Goal: Transaction & Acquisition: Obtain resource

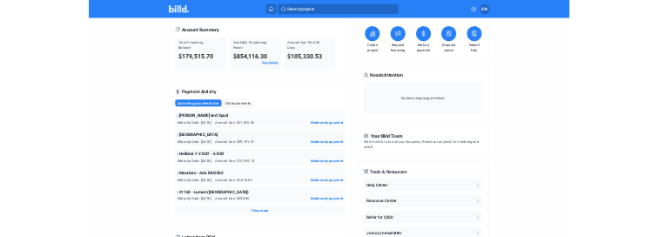
scroll to position [87, 0]
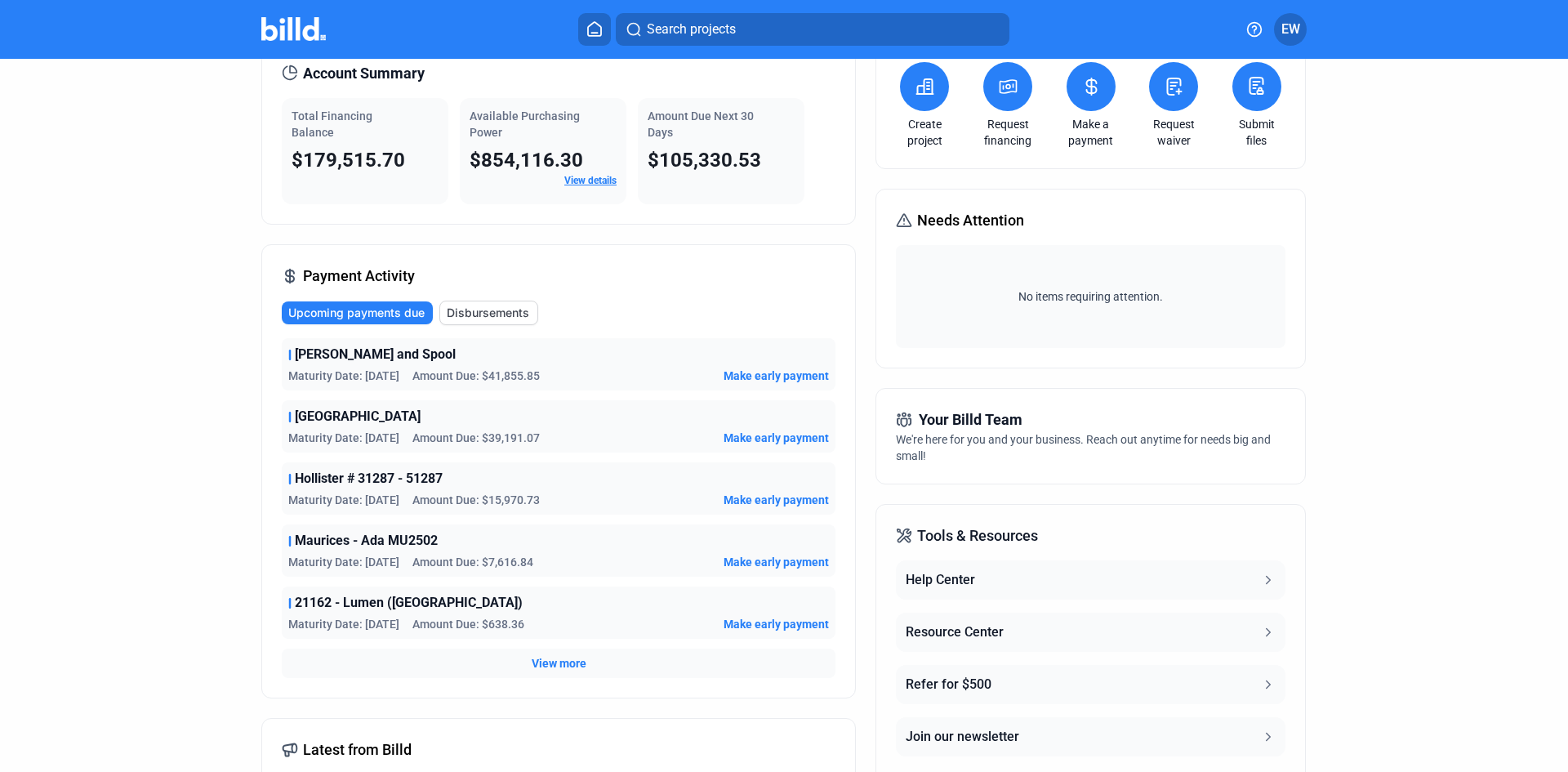
click at [547, 658] on span "View more" at bounding box center [559, 663] width 54 height 16
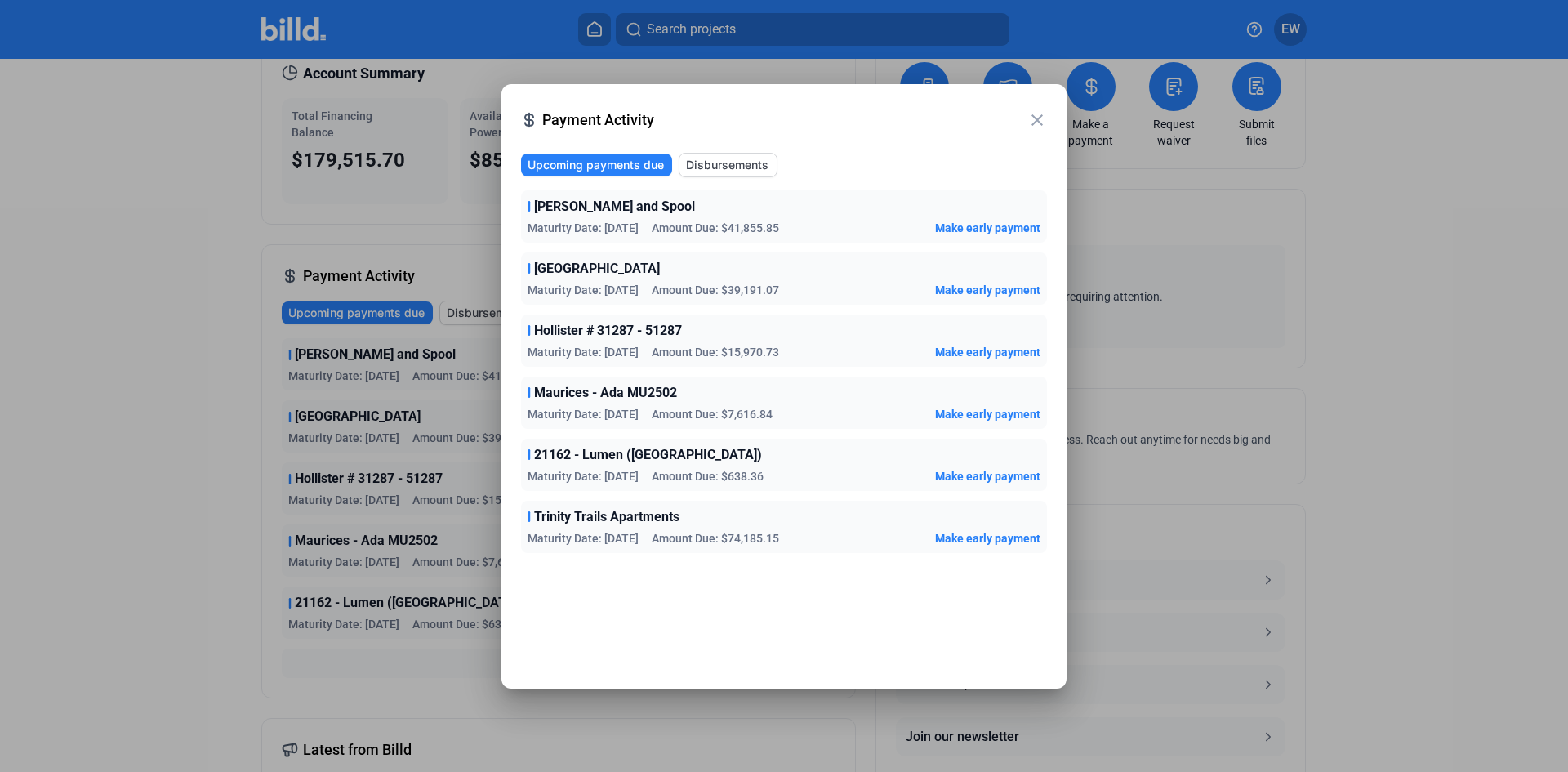
click at [1039, 118] on mat-icon "close" at bounding box center [1037, 119] width 20 height 20
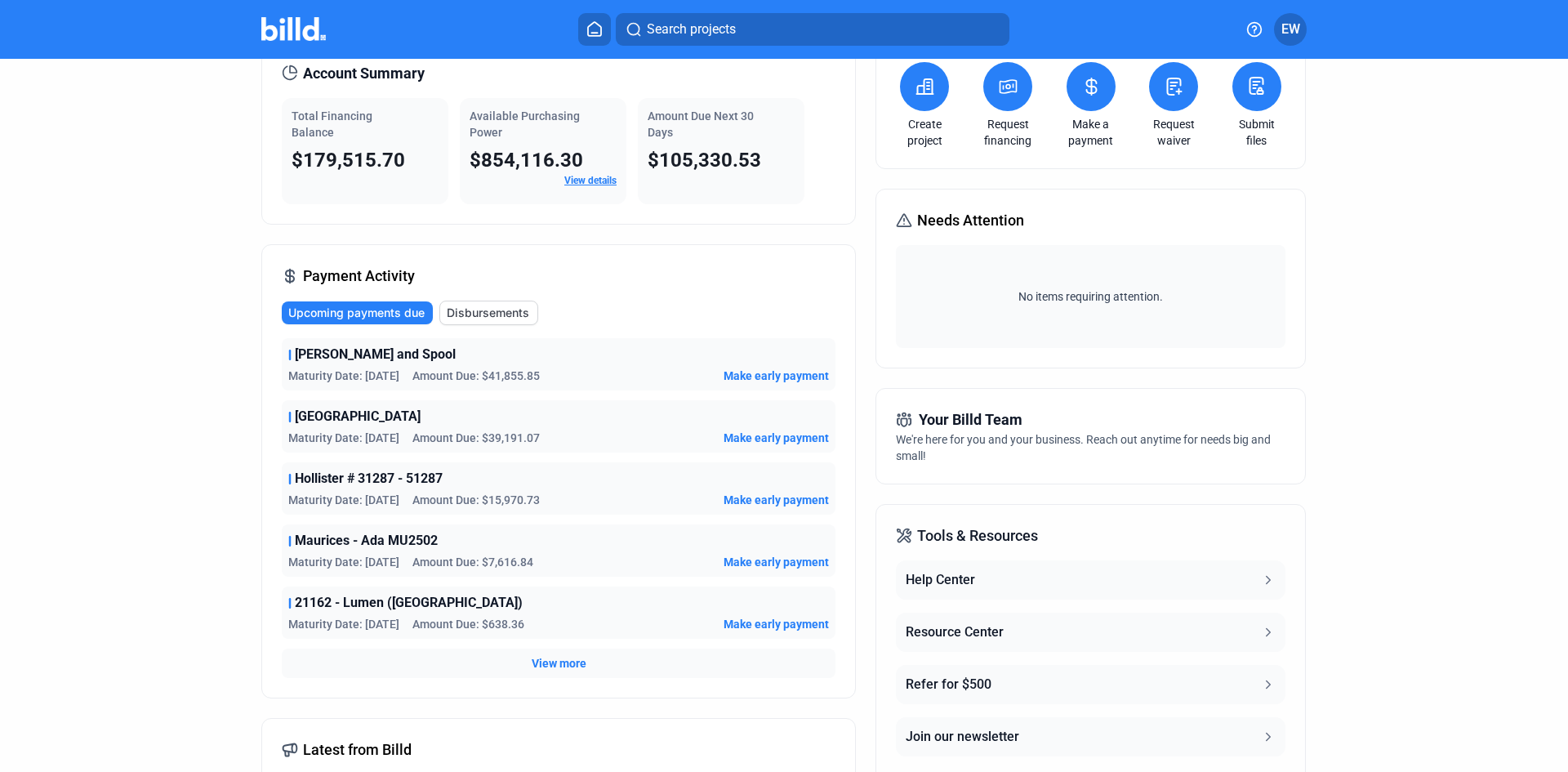
click at [927, 94] on icon at bounding box center [925, 86] width 16 height 15
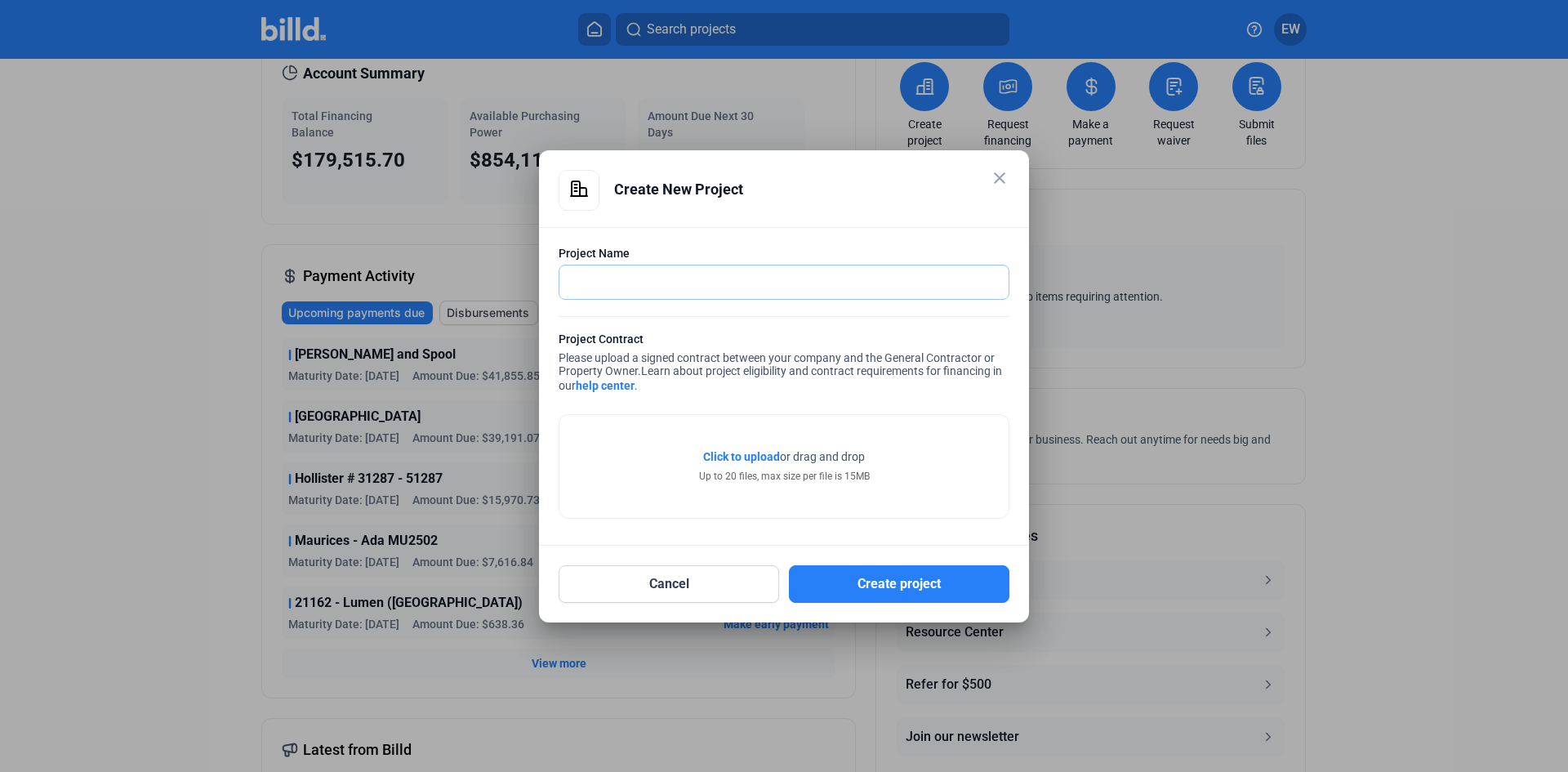
click at [635, 283] on input "text" at bounding box center [784, 283] width 449 height 34
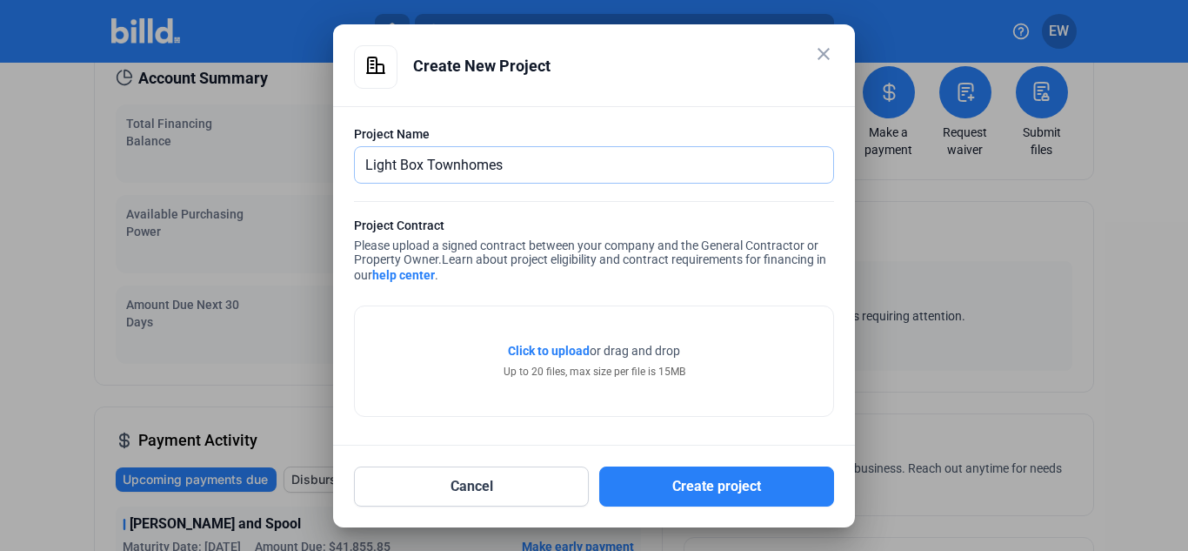
click at [408, 161] on input "Light Box Townhomes" at bounding box center [584, 165] width 459 height 36
type input "Lightbox Townhomes"
click at [542, 355] on span "Click to upload" at bounding box center [549, 351] width 82 height 14
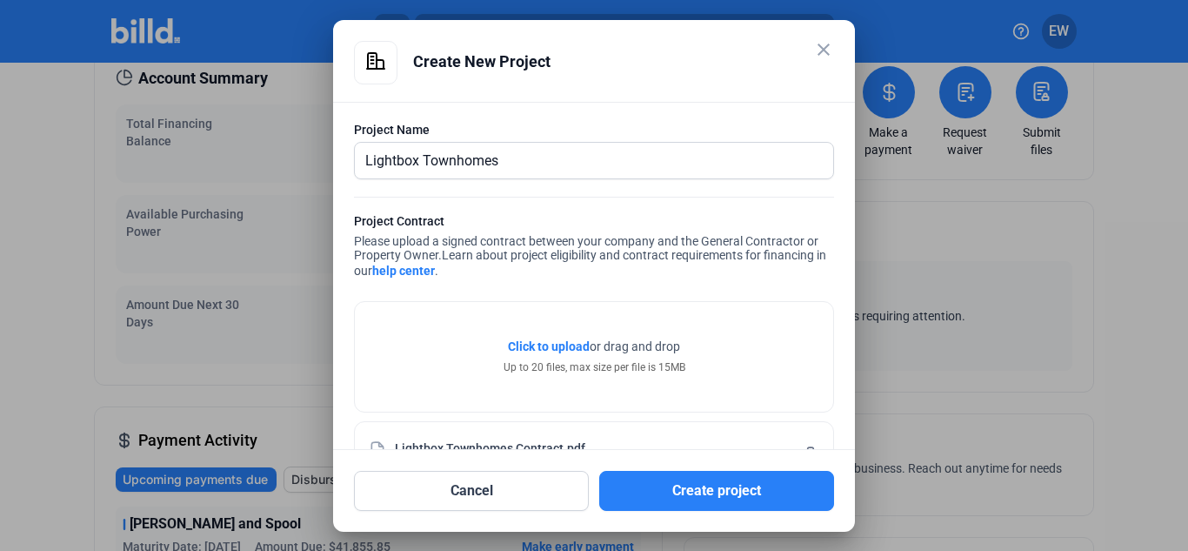
scroll to position [57, 0]
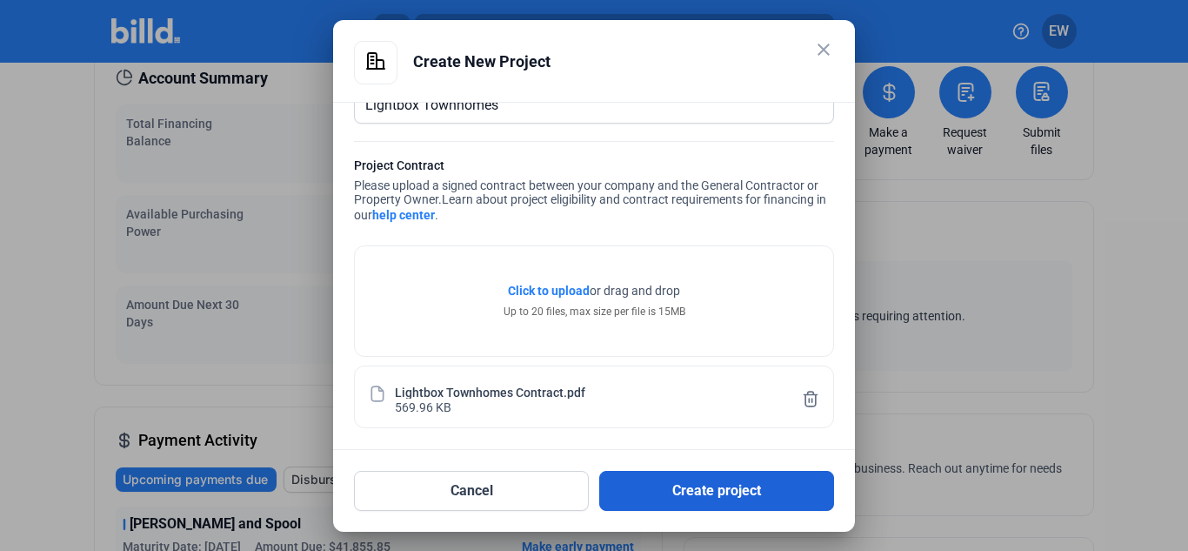
click at [701, 498] on button "Create project" at bounding box center [716, 491] width 235 height 40
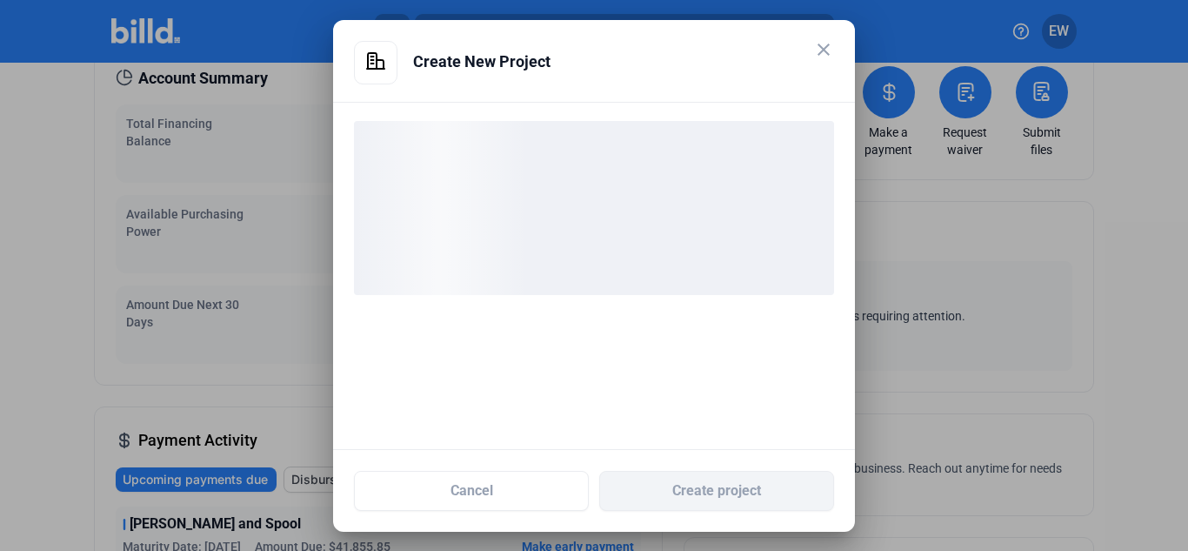
scroll to position [0, 0]
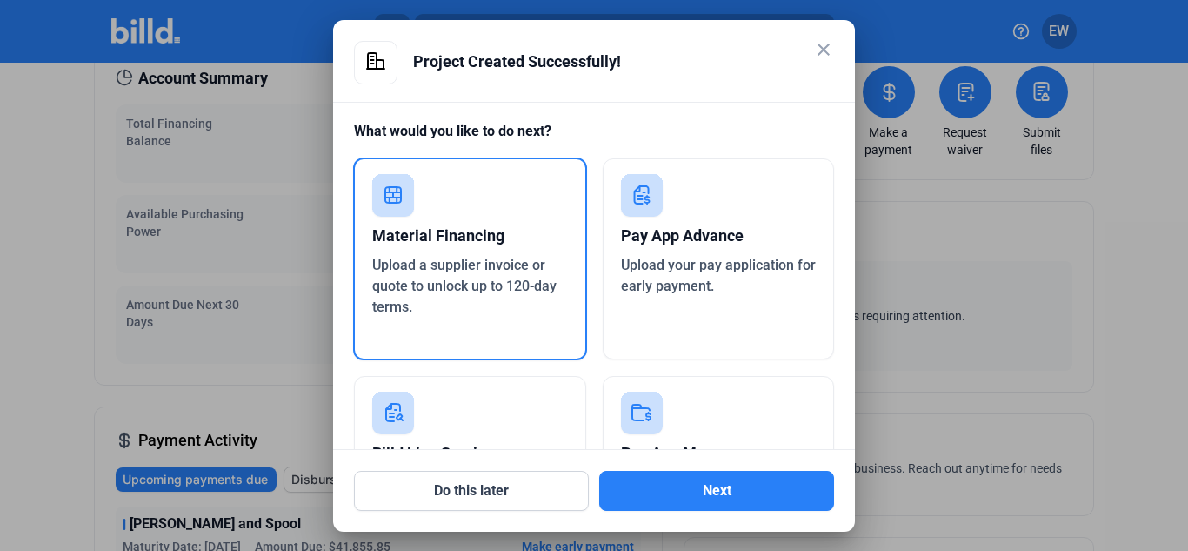
click at [680, 281] on span "Upload your pay application for early payment." at bounding box center [718, 275] width 195 height 37
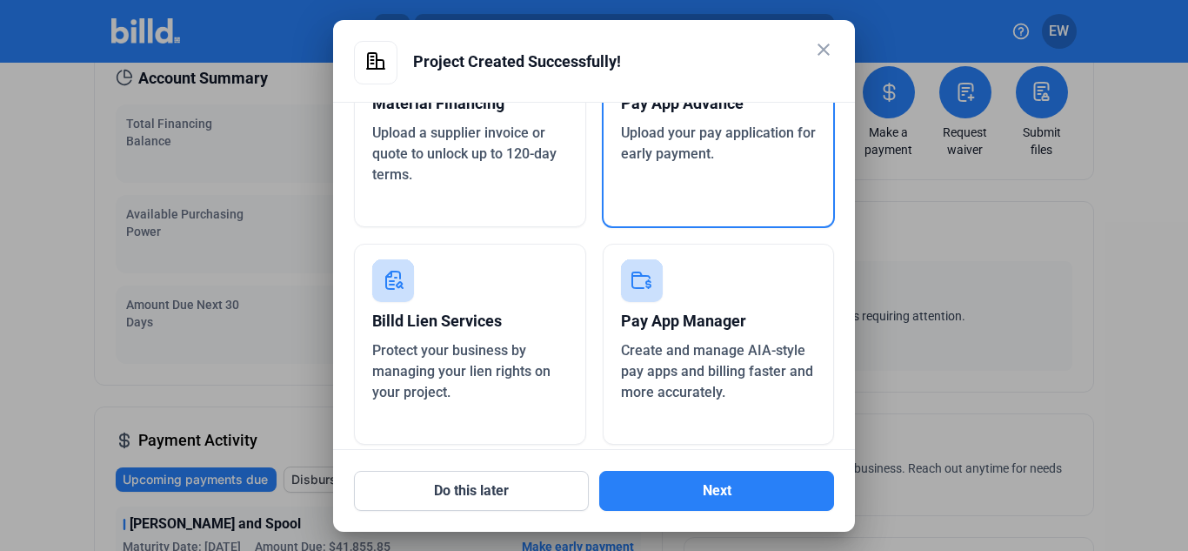
scroll to position [149, 0]
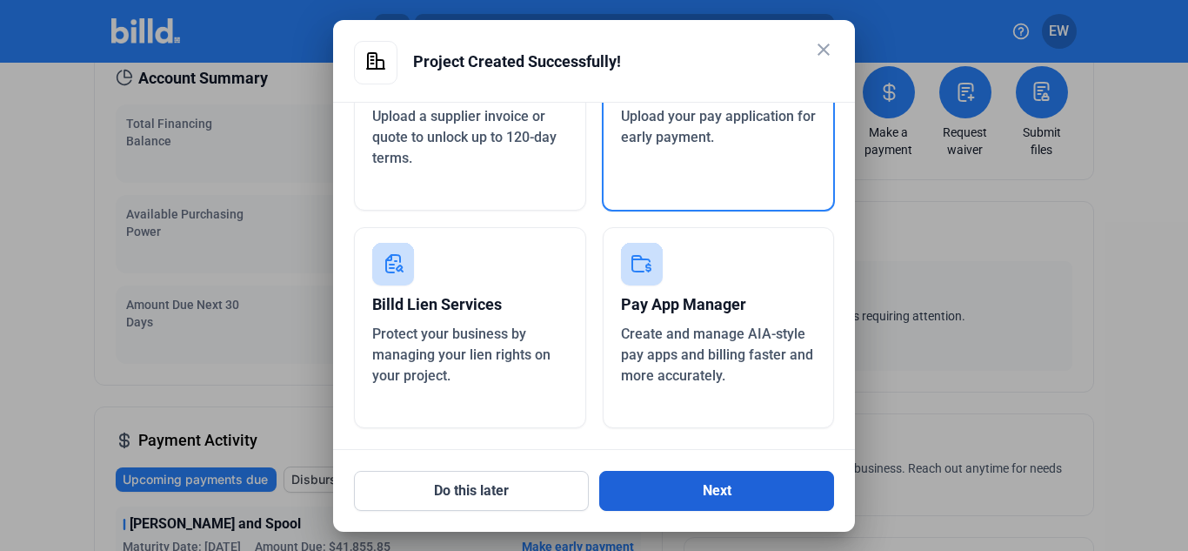
click at [710, 492] on button "Next" at bounding box center [716, 491] width 235 height 40
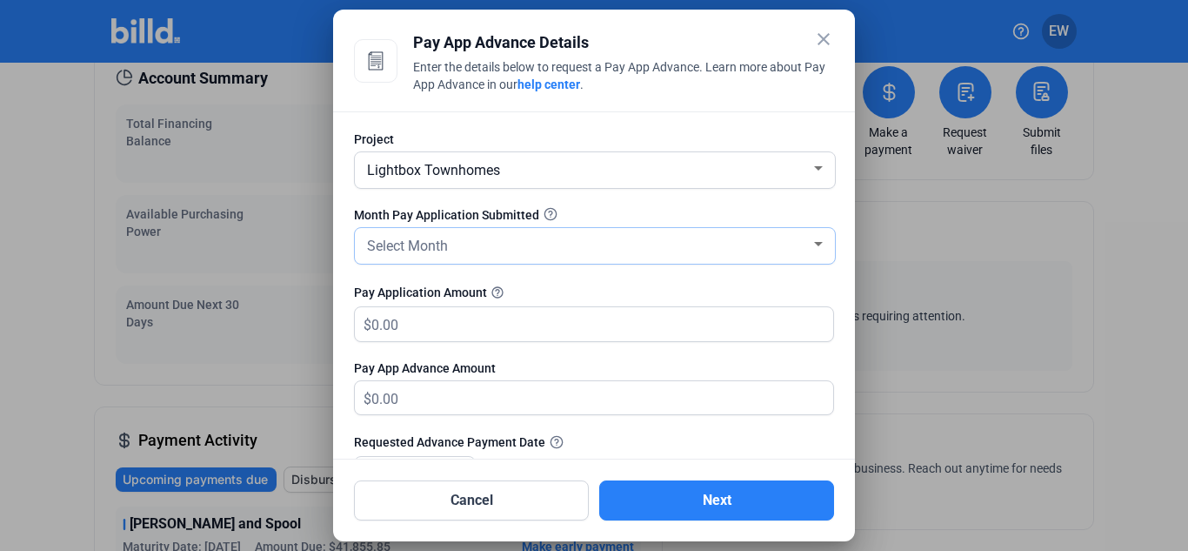
click at [612, 240] on div "Select Month" at bounding box center [587, 244] width 447 height 24
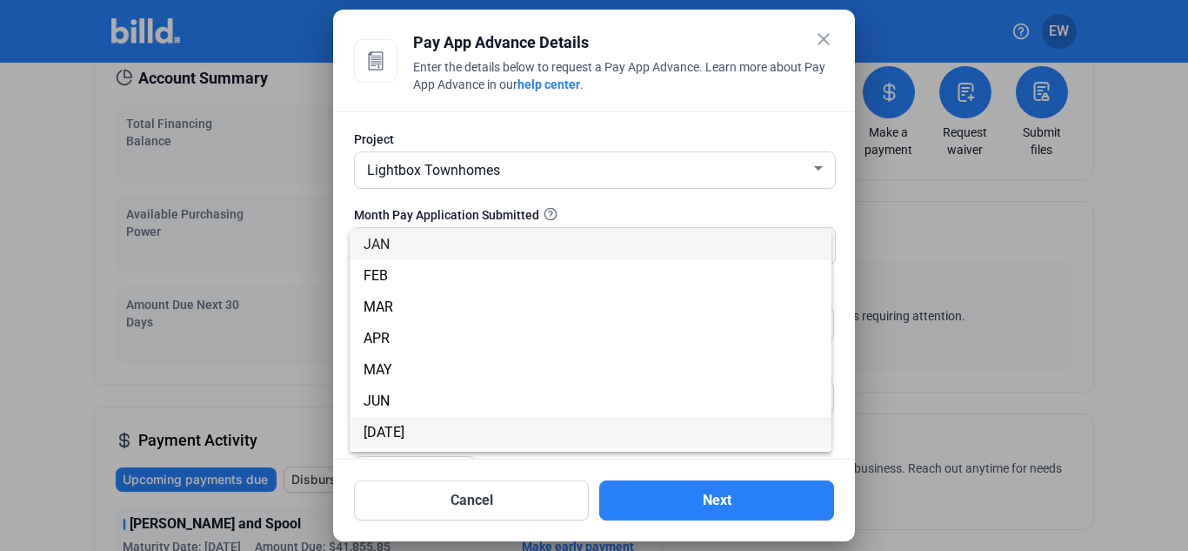
click at [396, 438] on span "[DATE]" at bounding box center [591, 432] width 454 height 31
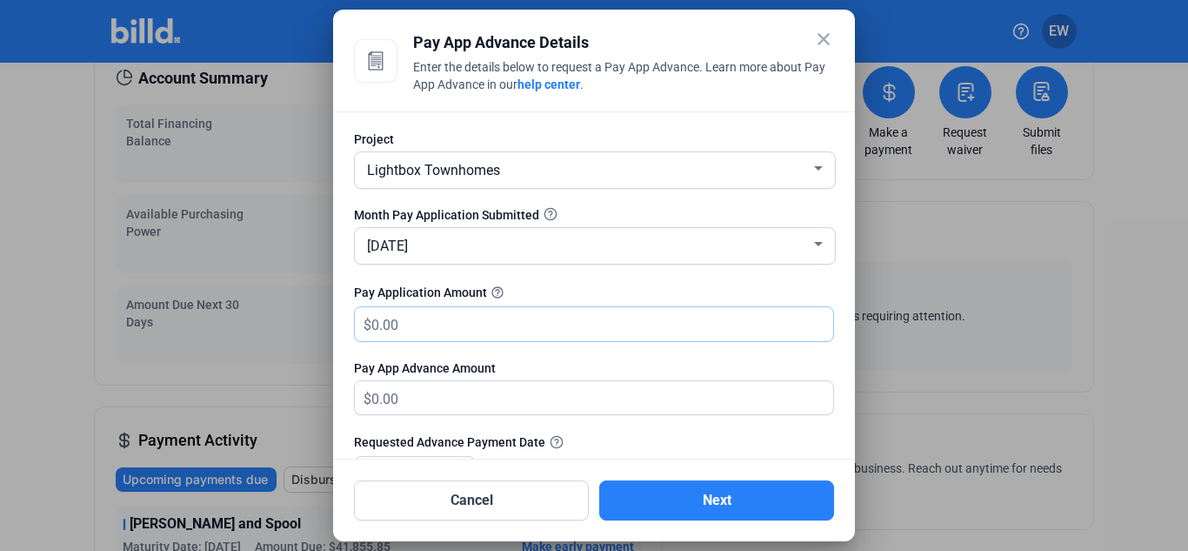
click at [444, 324] on input "text" at bounding box center [592, 324] width 442 height 34
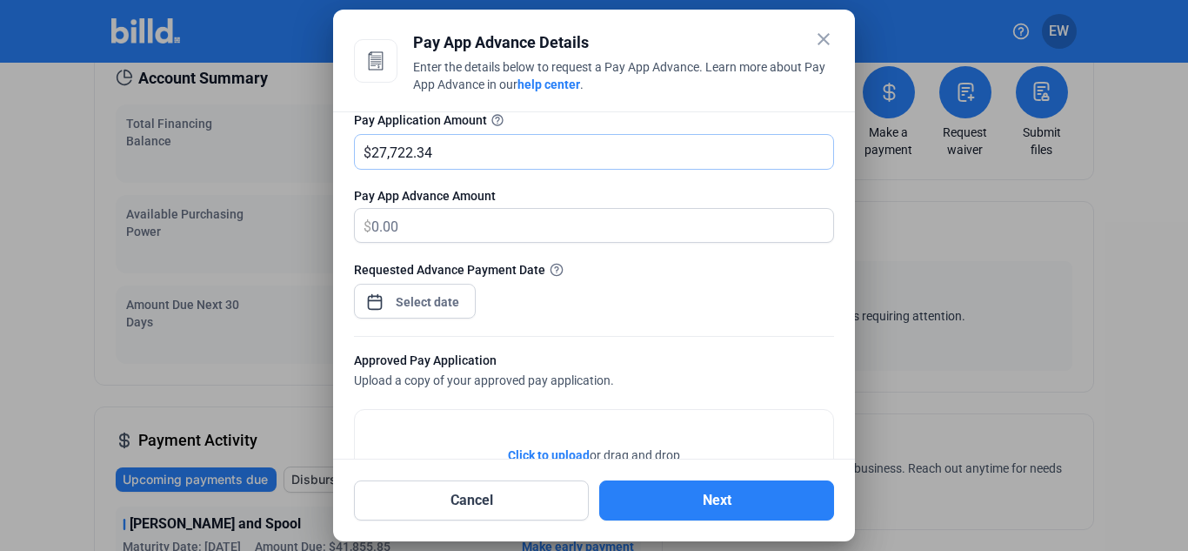
scroll to position [174, 0]
type input "27,722.34"
click at [411, 311] on div at bounding box center [428, 299] width 75 height 31
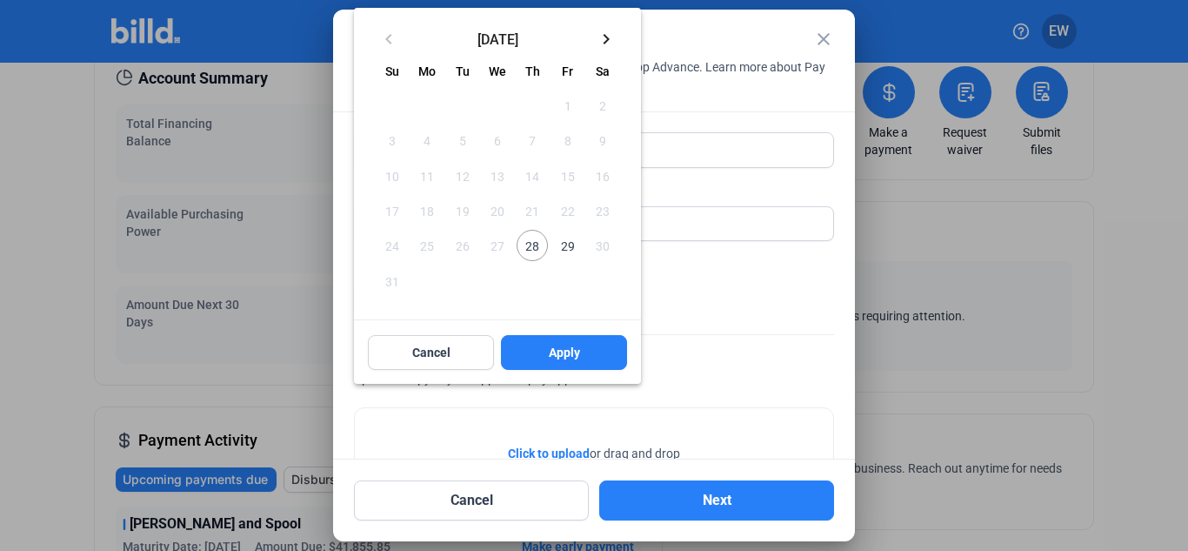
click at [411, 302] on div "[DATE] Su [DATE] Mo [DATE] Tu [DATE] We [DATE] Th [DATE] Fr [DATE] [DATE] 2 3 4…" at bounding box center [497, 191] width 287 height 255
click at [535, 245] on span "28" at bounding box center [532, 245] width 31 height 31
click at [565, 351] on span "Apply" at bounding box center [564, 352] width 31 height 17
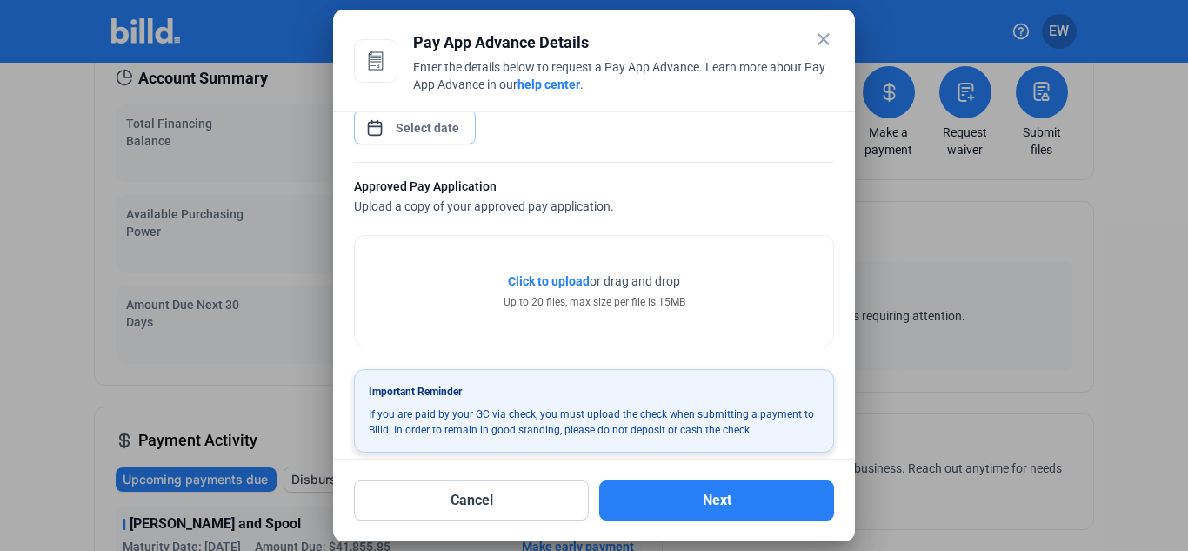
scroll to position [348, 0]
click at [560, 281] on span "Click to upload" at bounding box center [549, 279] width 82 height 14
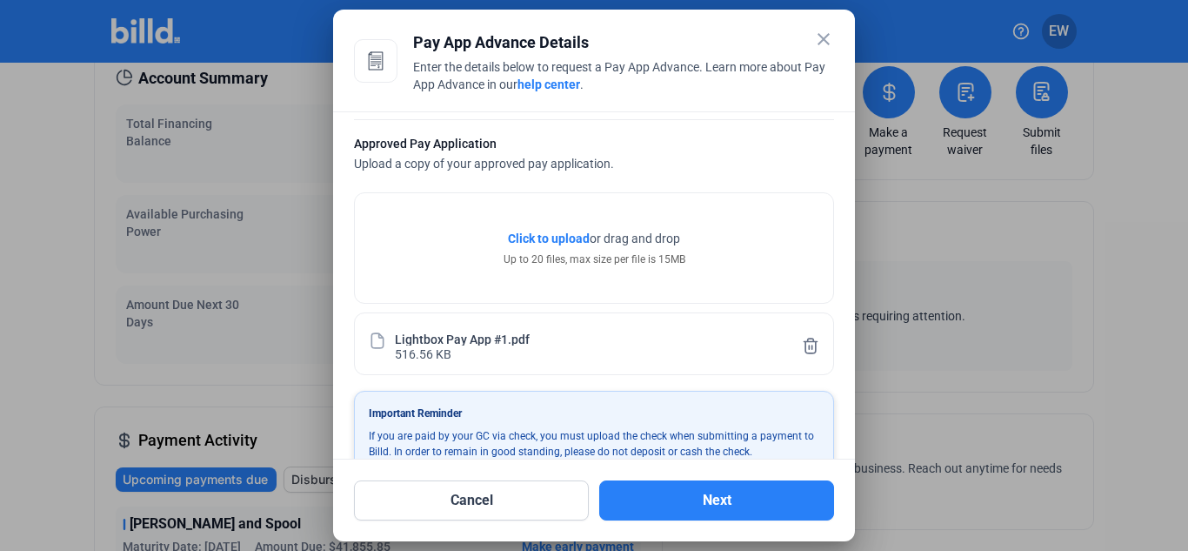
scroll to position [427, 0]
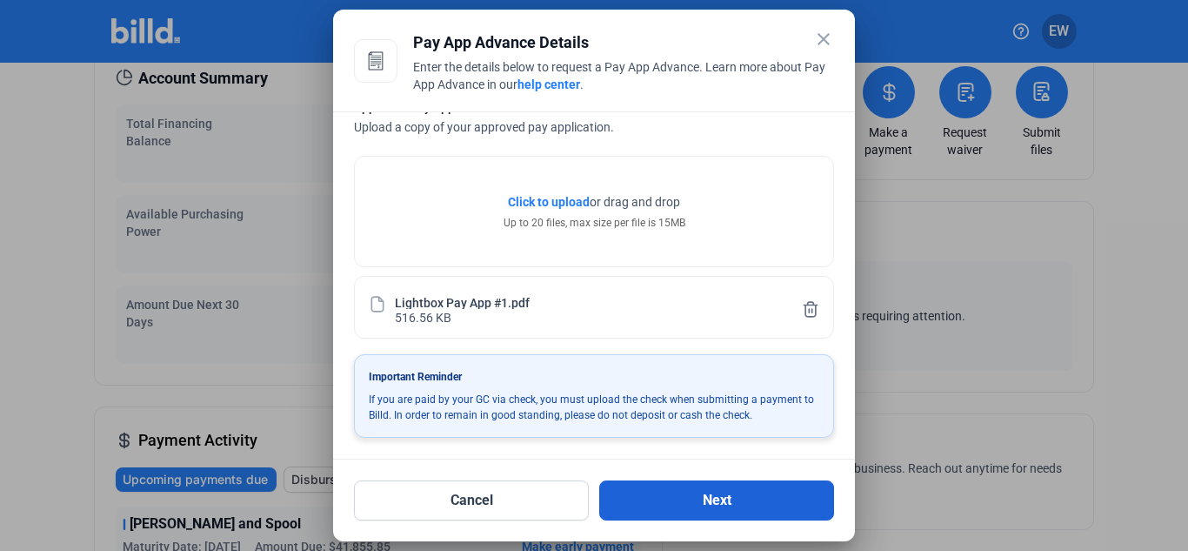
click at [719, 501] on button "Next" at bounding box center [716, 500] width 235 height 40
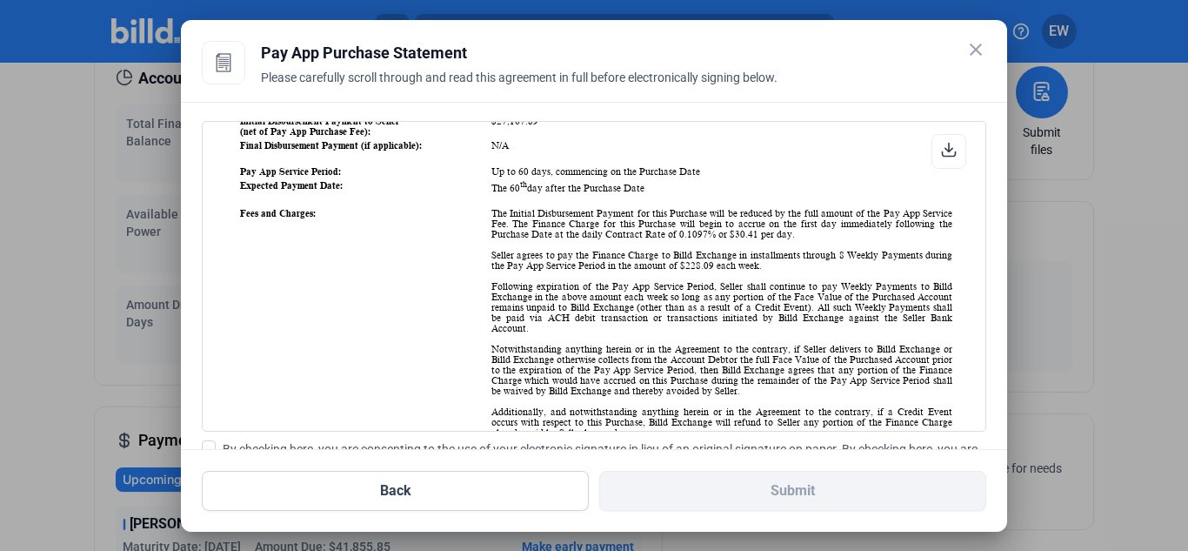
scroll to position [435, 0]
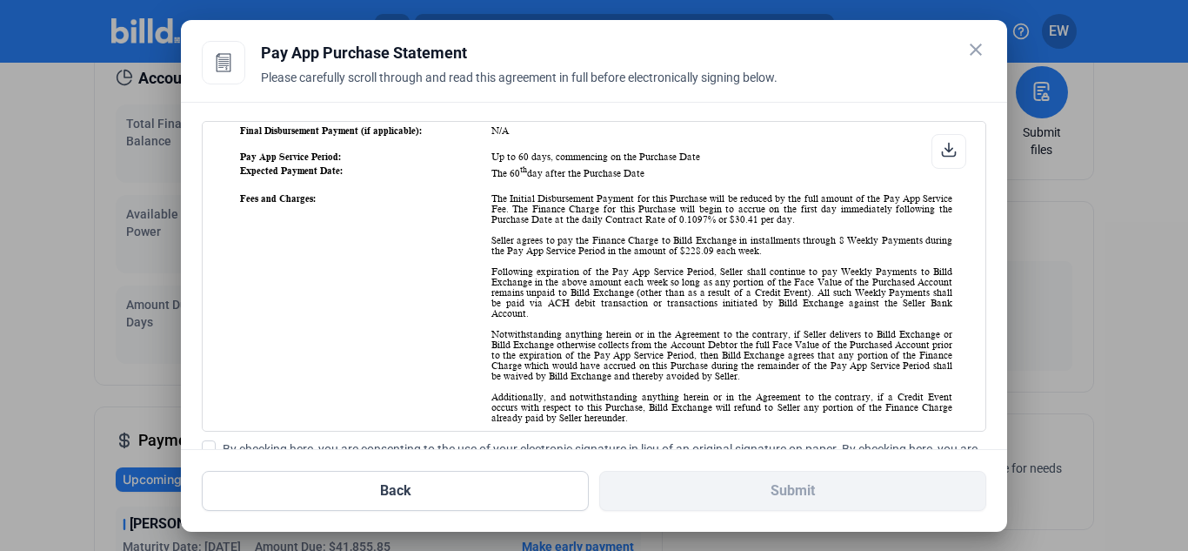
drag, startPoint x: 205, startPoint y: 442, endPoint x: 298, endPoint y: 442, distance: 92.2
click at [206, 442] on span at bounding box center [209, 447] width 14 height 14
click at [0, 0] on input "By checking here, you are consenting to the use of your electronic signature in…" at bounding box center [0, 0] width 0 height 0
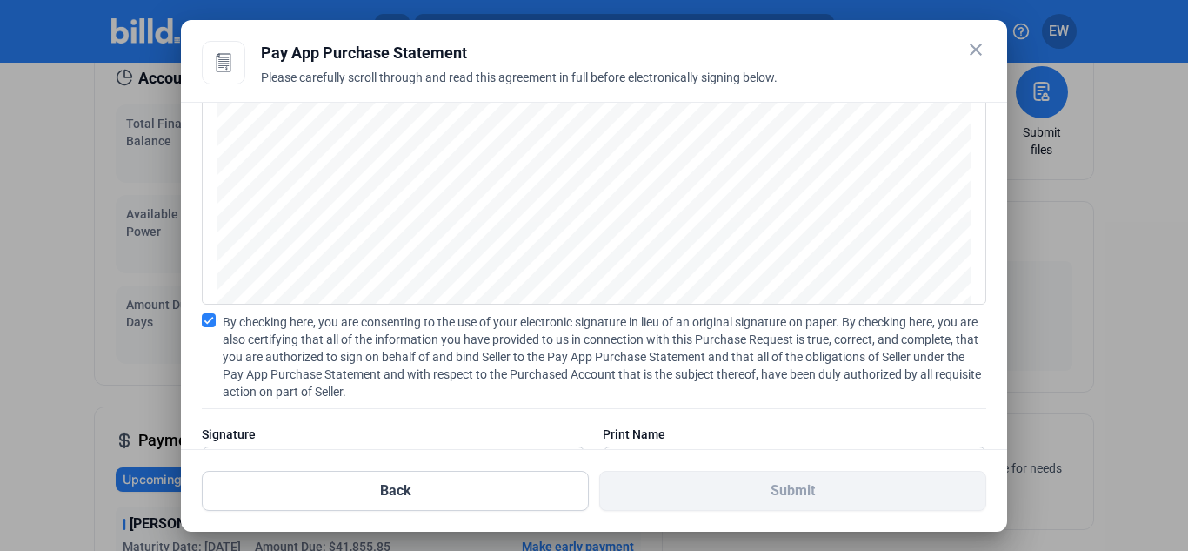
scroll to position [200, 0]
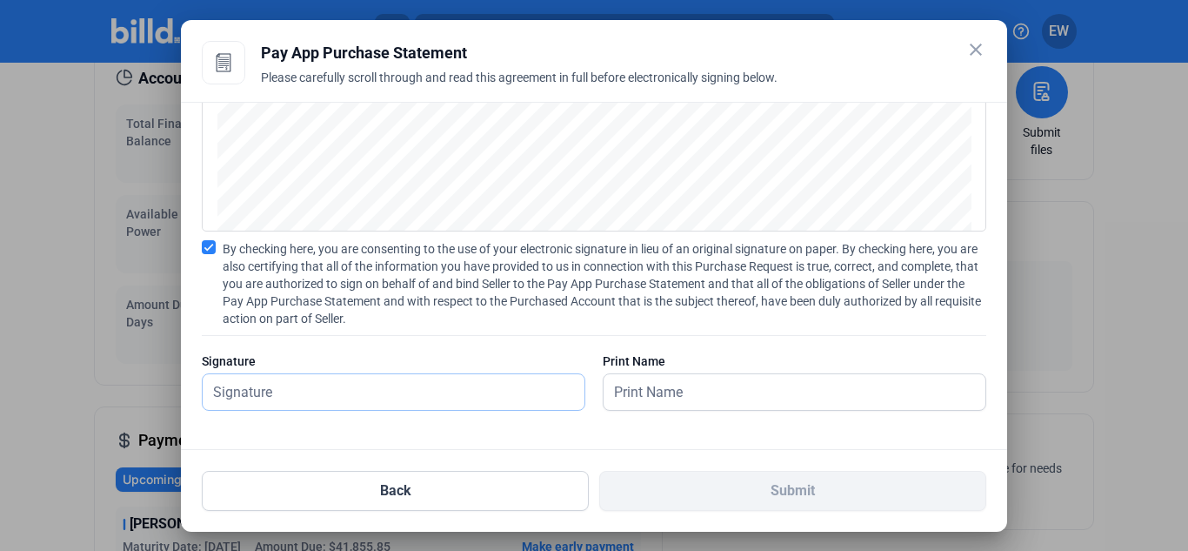
click at [311, 392] on input "text" at bounding box center [384, 392] width 363 height 36
type input "[PERSON_NAME]"
click at [645, 395] on input "text" at bounding box center [785, 392] width 363 height 36
type input "[PERSON_NAME]"
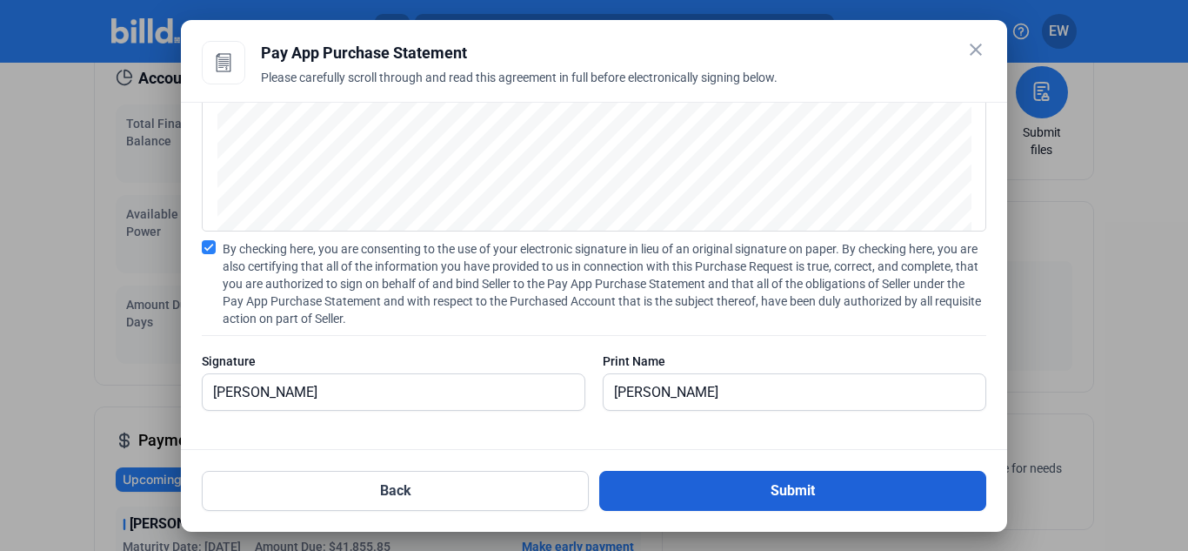
click at [813, 489] on button "Submit" at bounding box center [792, 491] width 387 height 40
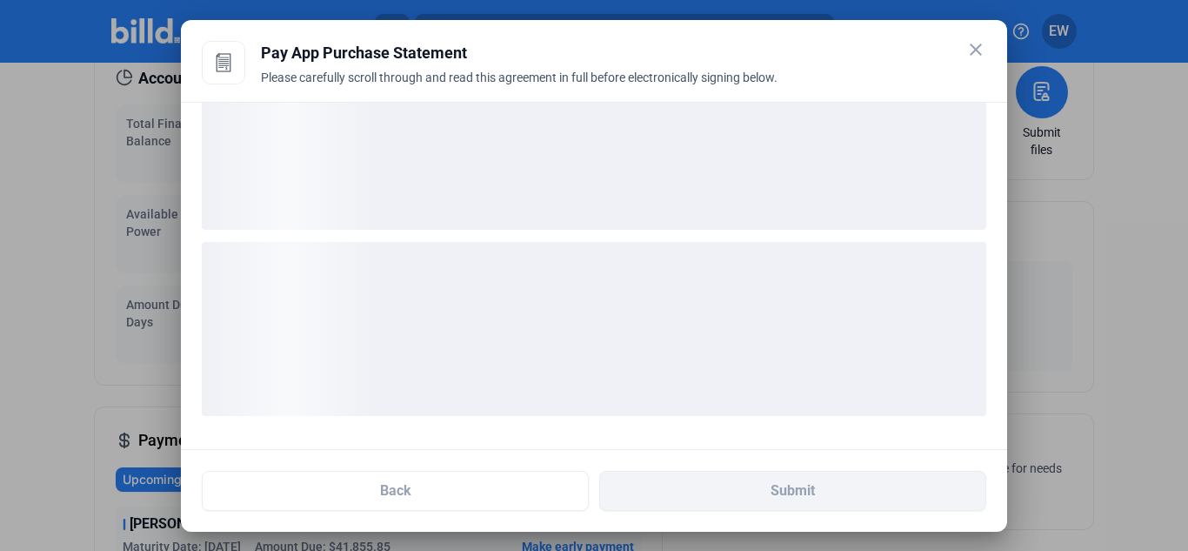
scroll to position [65, 0]
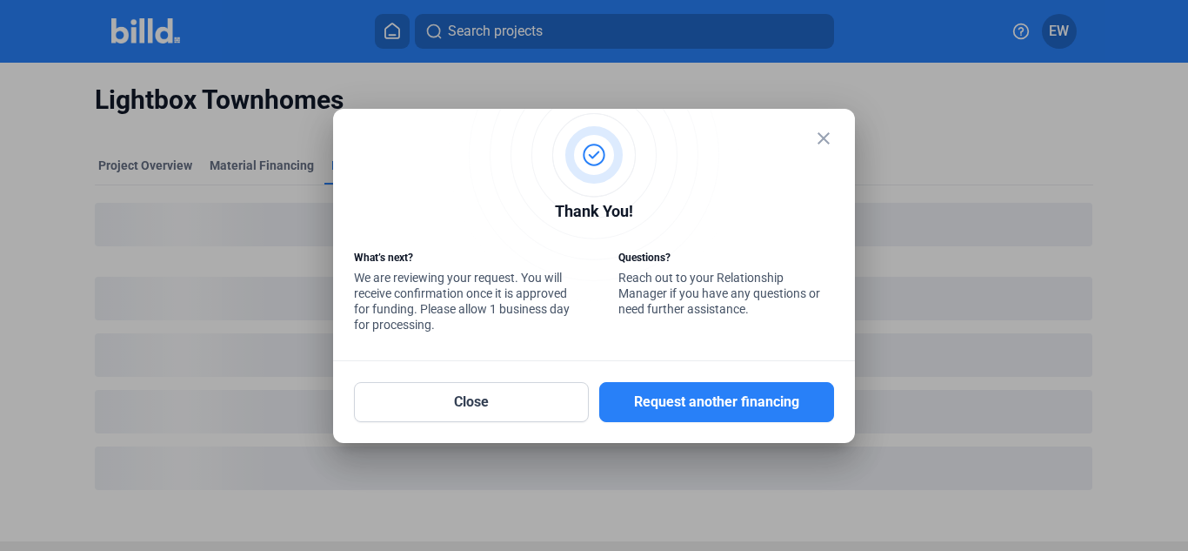
click at [826, 137] on mat-icon "close" at bounding box center [823, 138] width 21 height 21
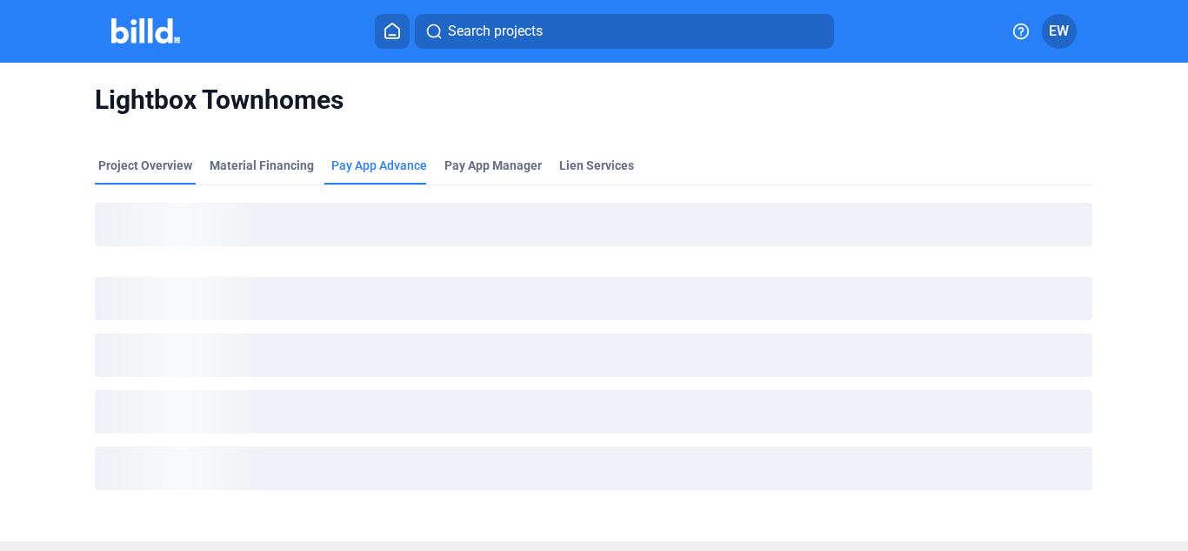
click at [153, 157] on div "Project Overview" at bounding box center [145, 165] width 94 height 17
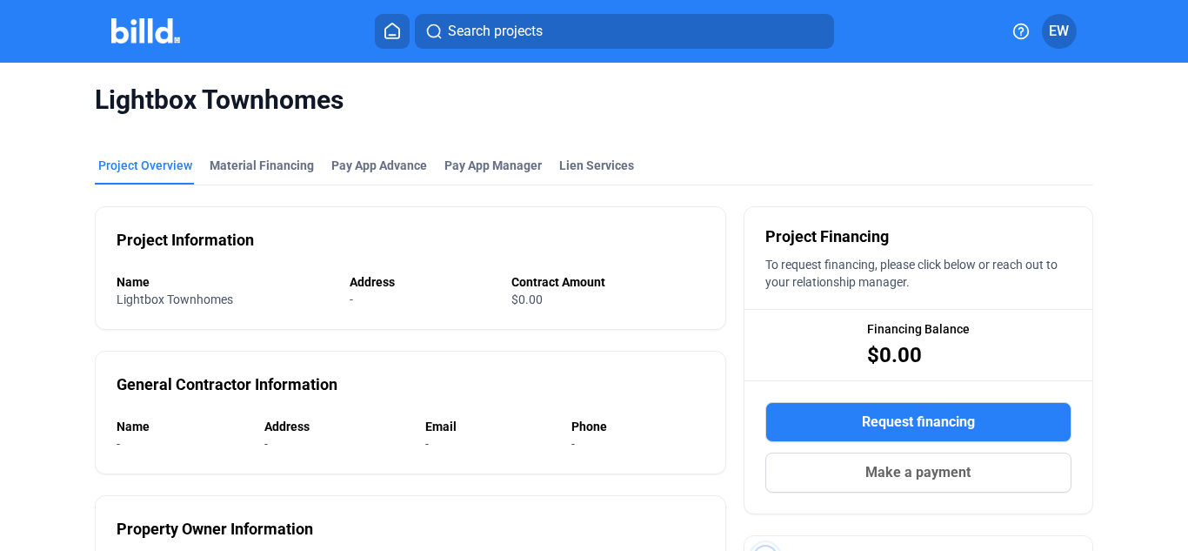
click at [385, 28] on icon at bounding box center [392, 31] width 17 height 17
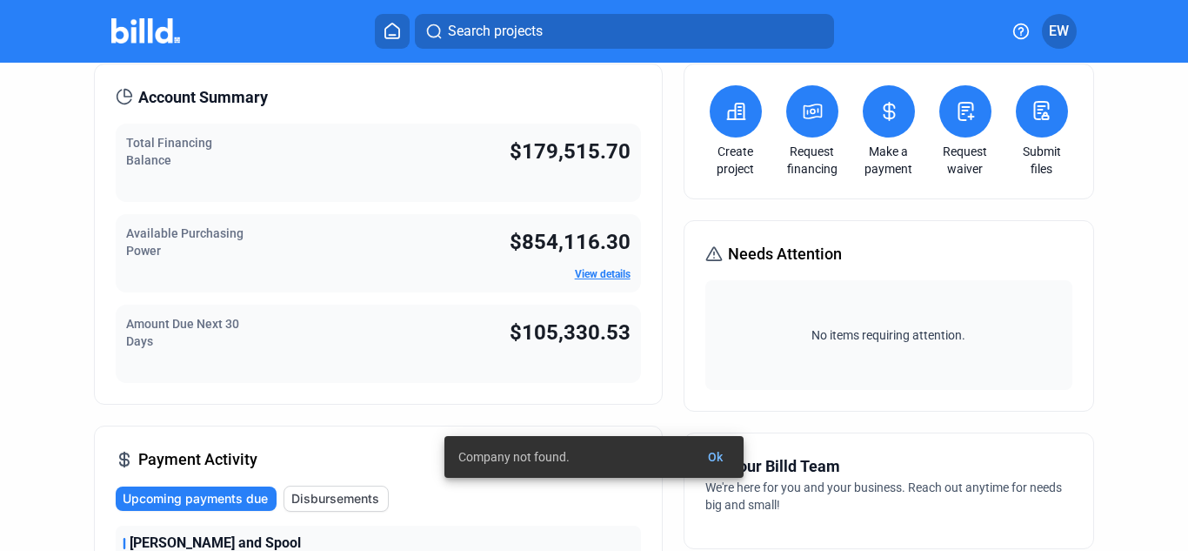
scroll to position [87, 0]
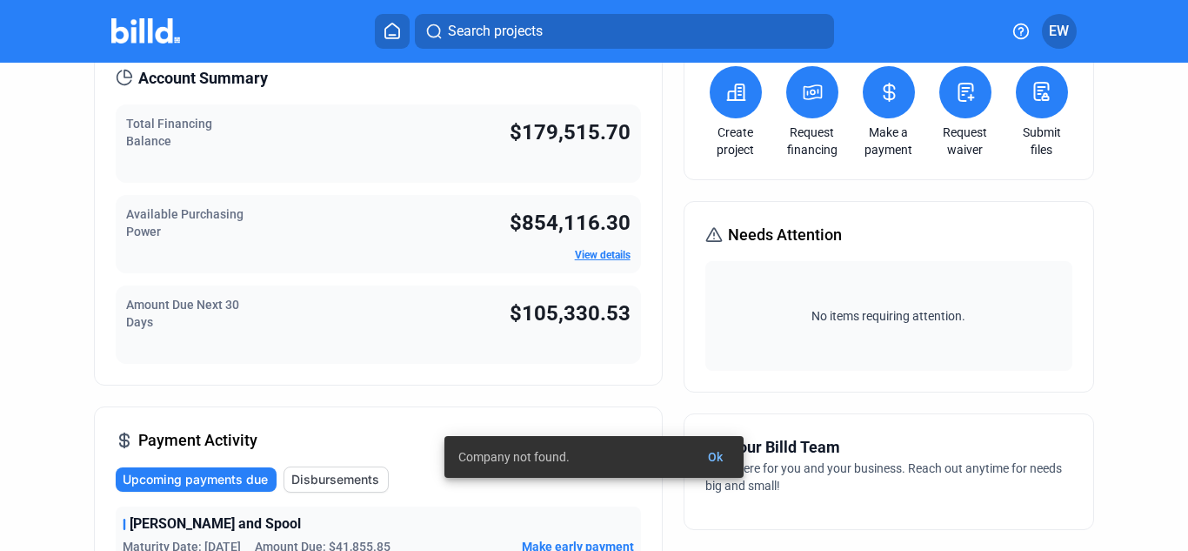
click at [598, 251] on link "View details" at bounding box center [603, 255] width 56 height 12
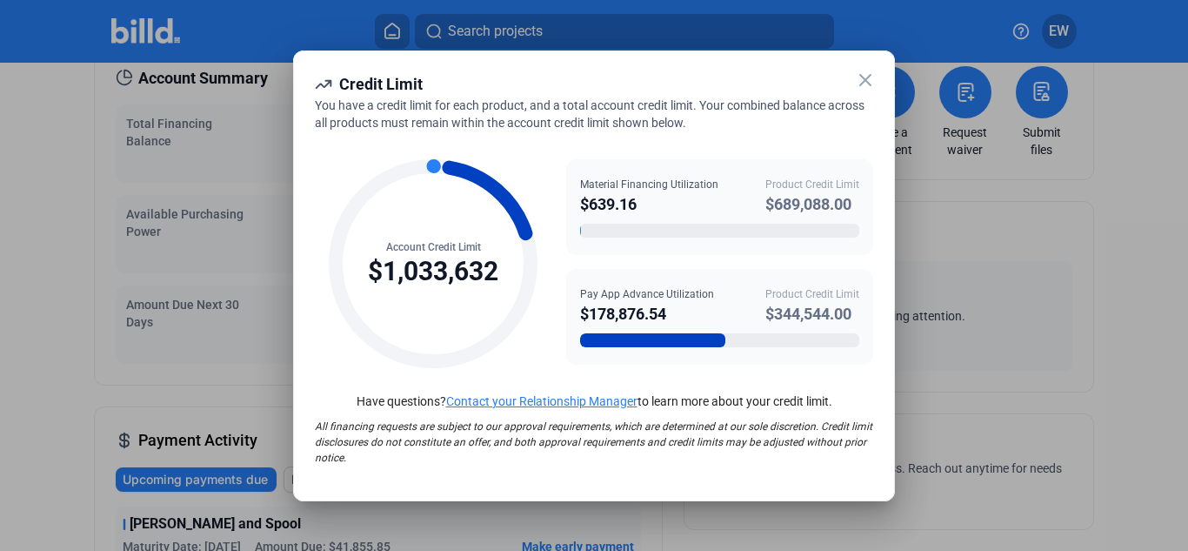
click at [866, 77] on icon at bounding box center [865, 80] width 21 height 21
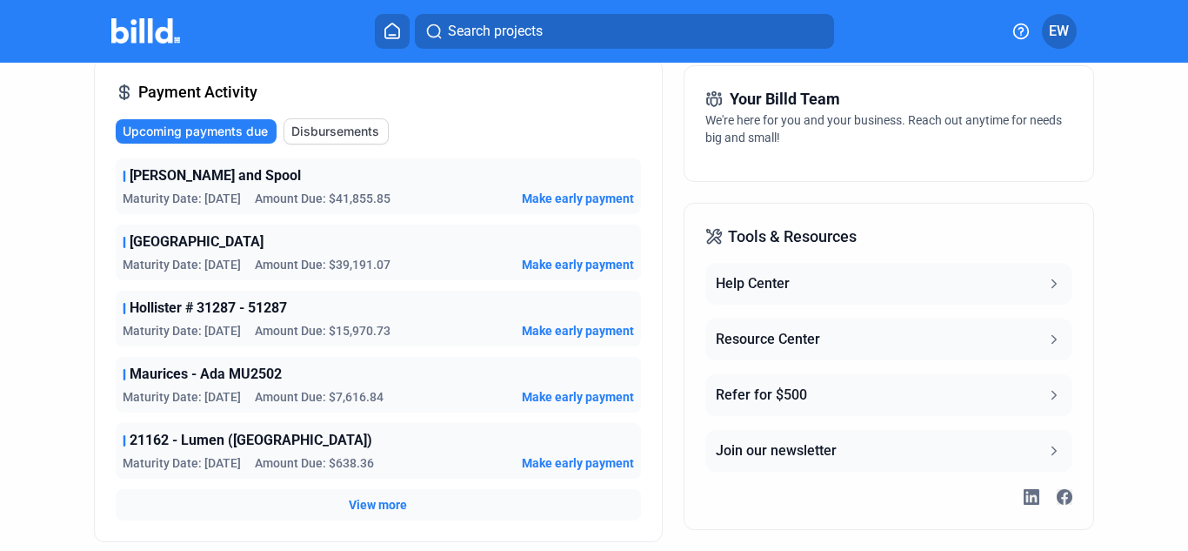
scroll to position [522, 0]
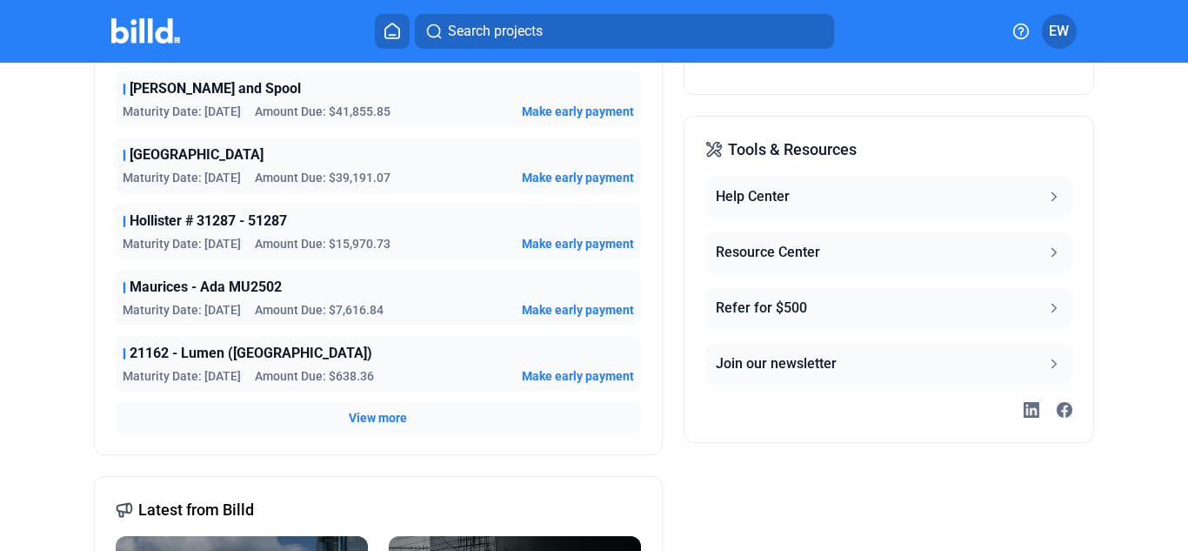
click at [382, 415] on span "View more" at bounding box center [378, 417] width 58 height 17
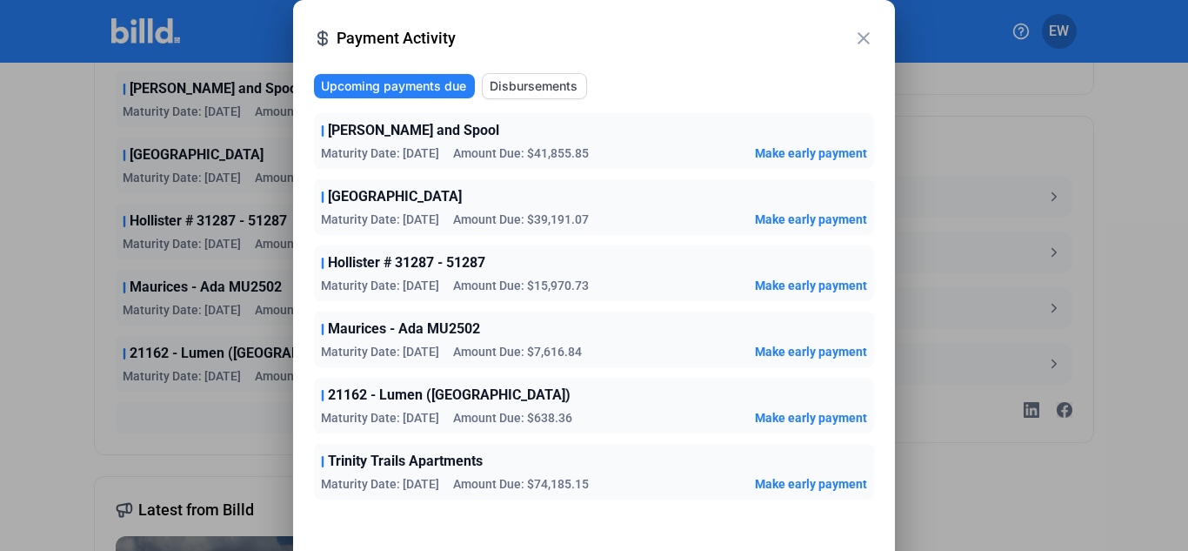
click at [865, 33] on mat-icon "close" at bounding box center [863, 38] width 21 height 21
